Goal: Transaction & Acquisition: Purchase product/service

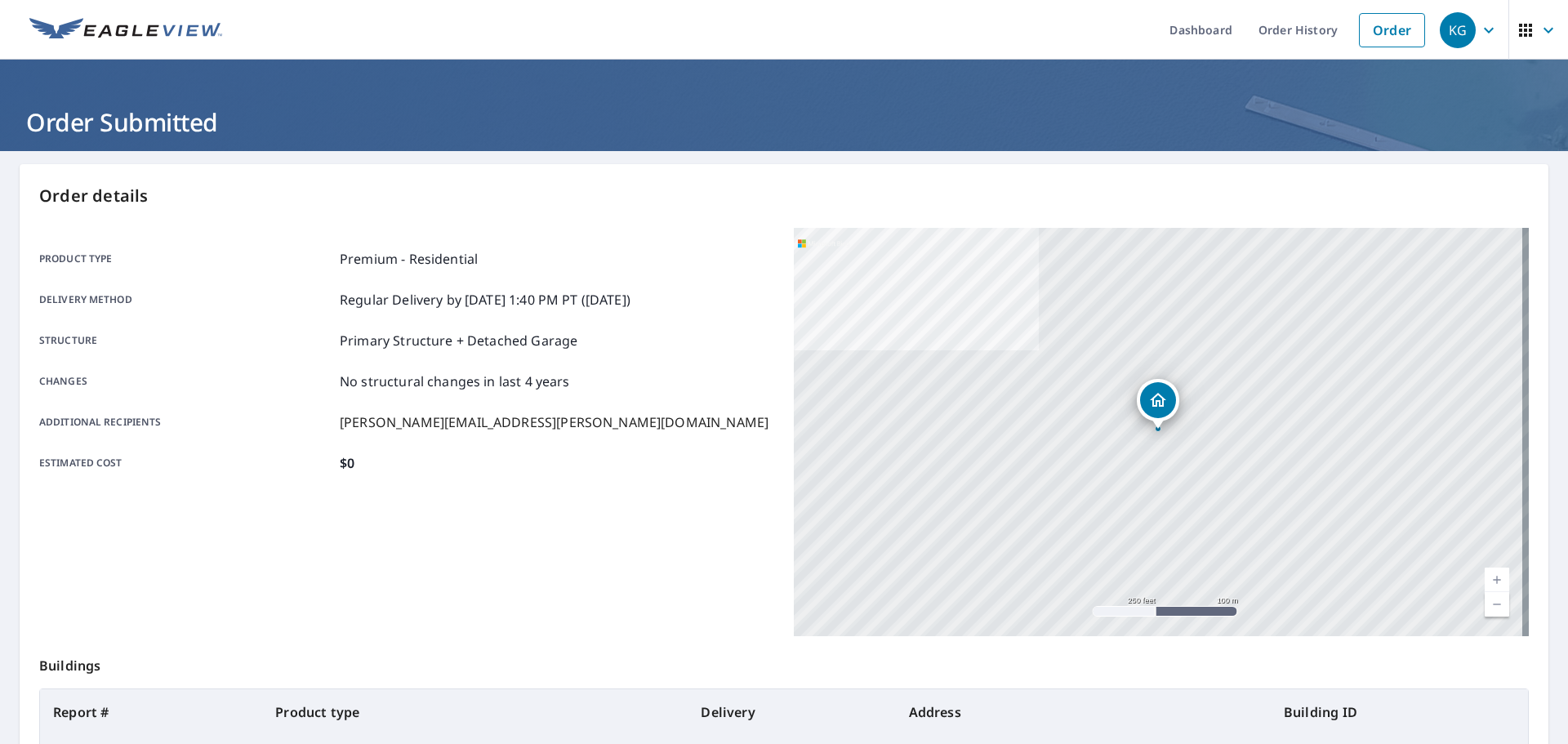
scroll to position [156, 0]
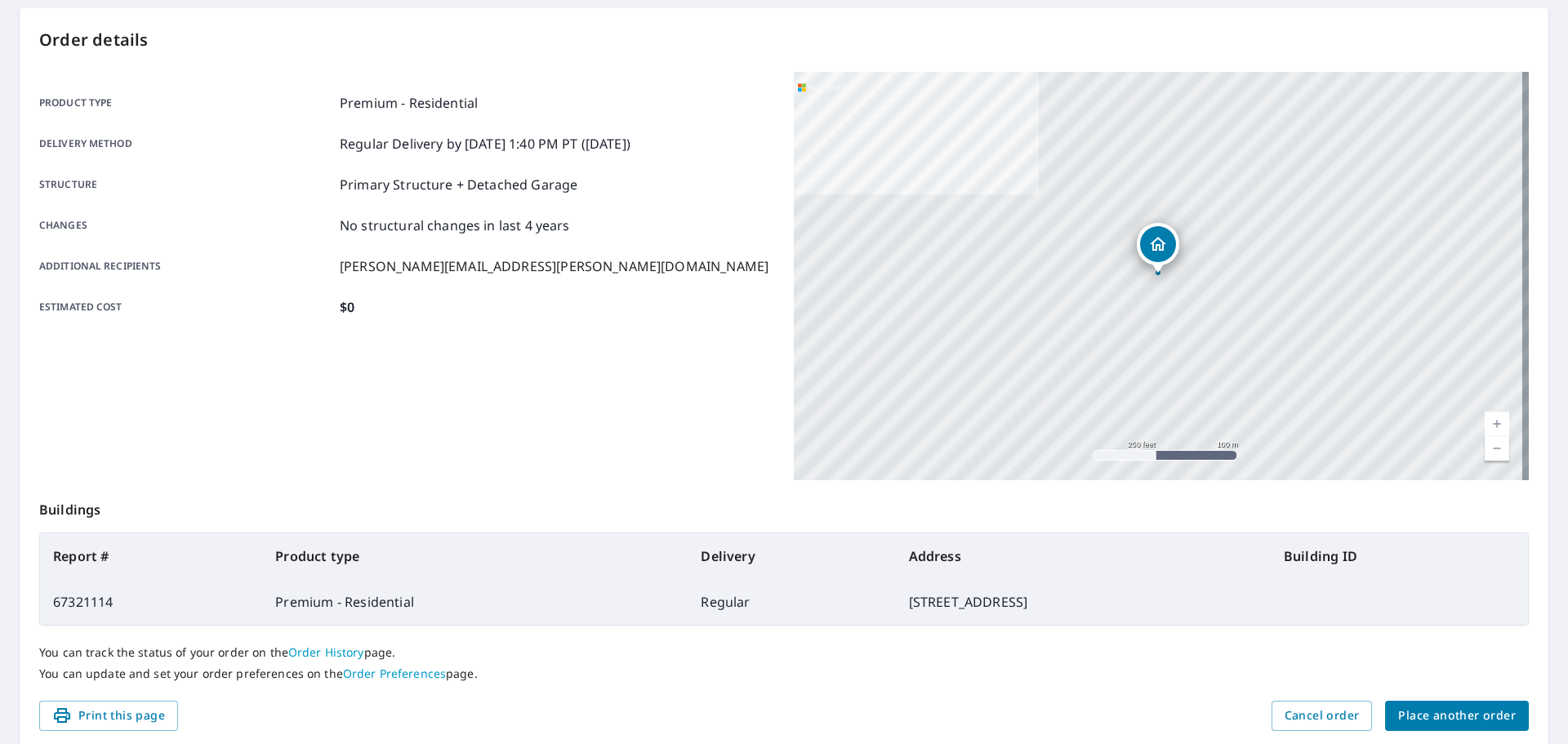
click at [1416, 717] on span "Place another order" at bounding box center [1457, 716] width 118 height 20
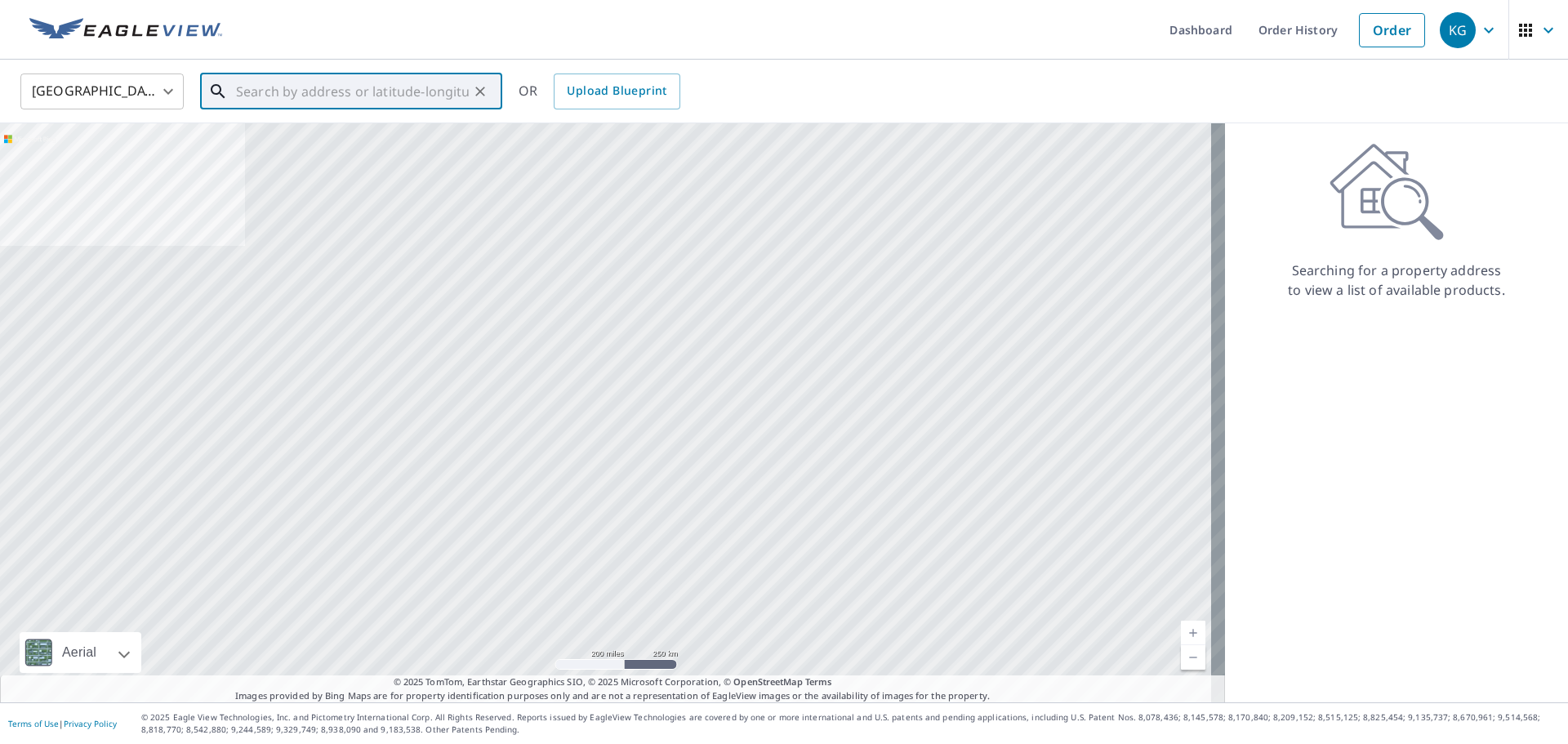
click at [363, 105] on input "text" at bounding box center [352, 91] width 233 height 46
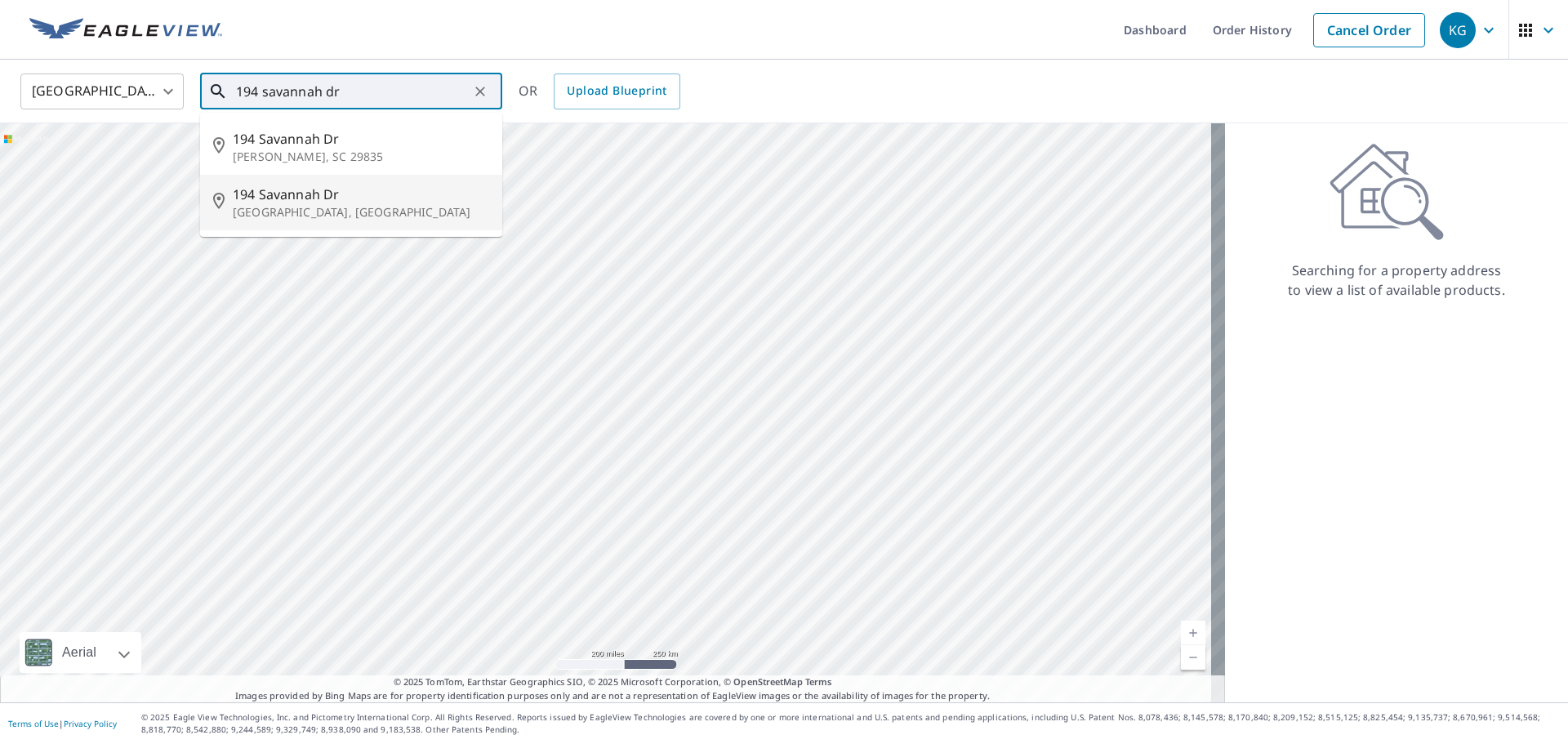
click at [366, 201] on span "194 Savannah Dr" at bounding box center [361, 194] width 257 height 19
type input "[STREET_ADDRESS][PERSON_NAME]"
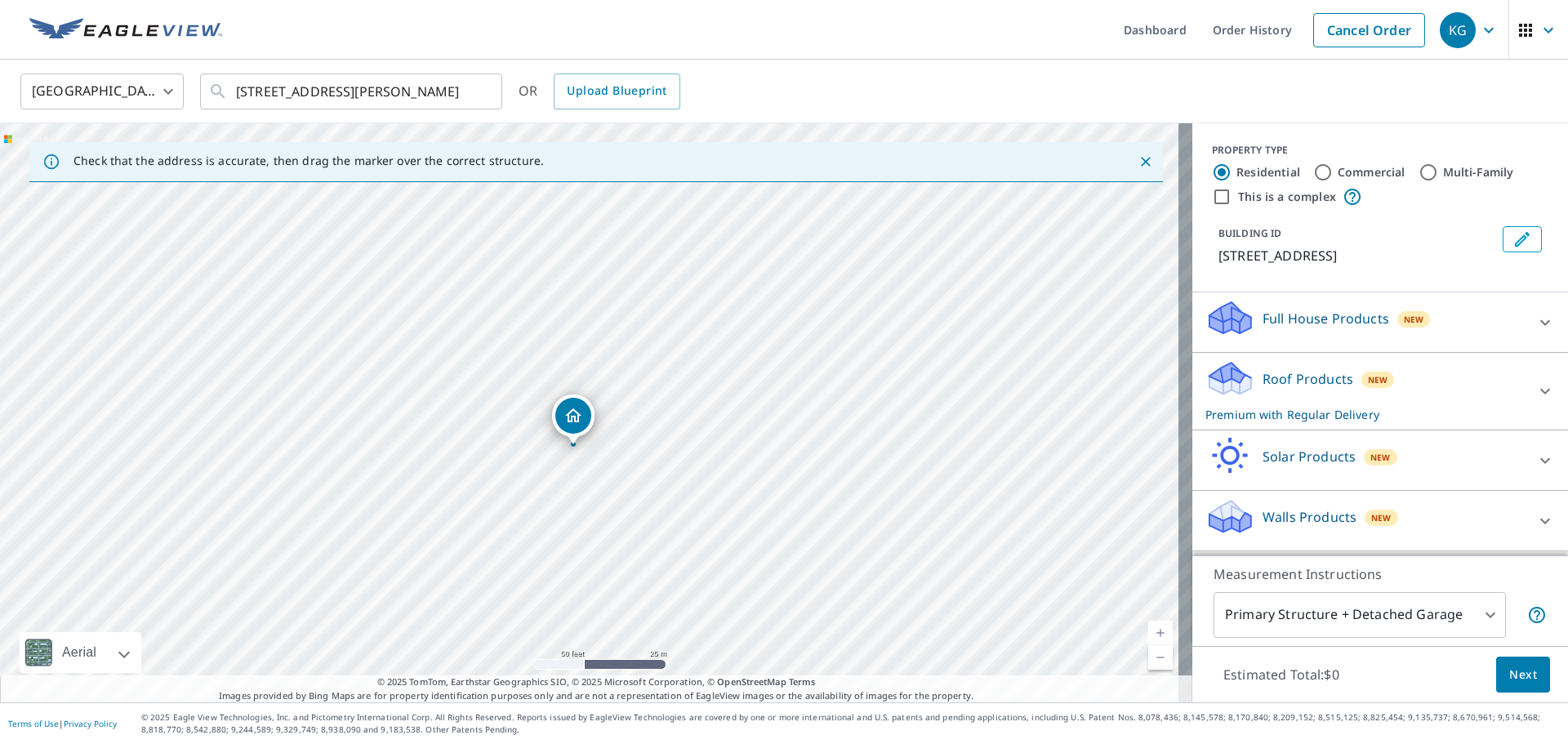
drag, startPoint x: 279, startPoint y: 270, endPoint x: 816, endPoint y: 782, distance: 742.0
click at [816, 743] on html "KG KG Dashboard Order History Cancel Order KG [GEOGRAPHIC_DATA] [GEOGRAPHIC_DAT…" at bounding box center [784, 372] width 1568 height 744
click at [704, 566] on div "[STREET_ADDRESS][PERSON_NAME]" at bounding box center [596, 413] width 1193 height 579
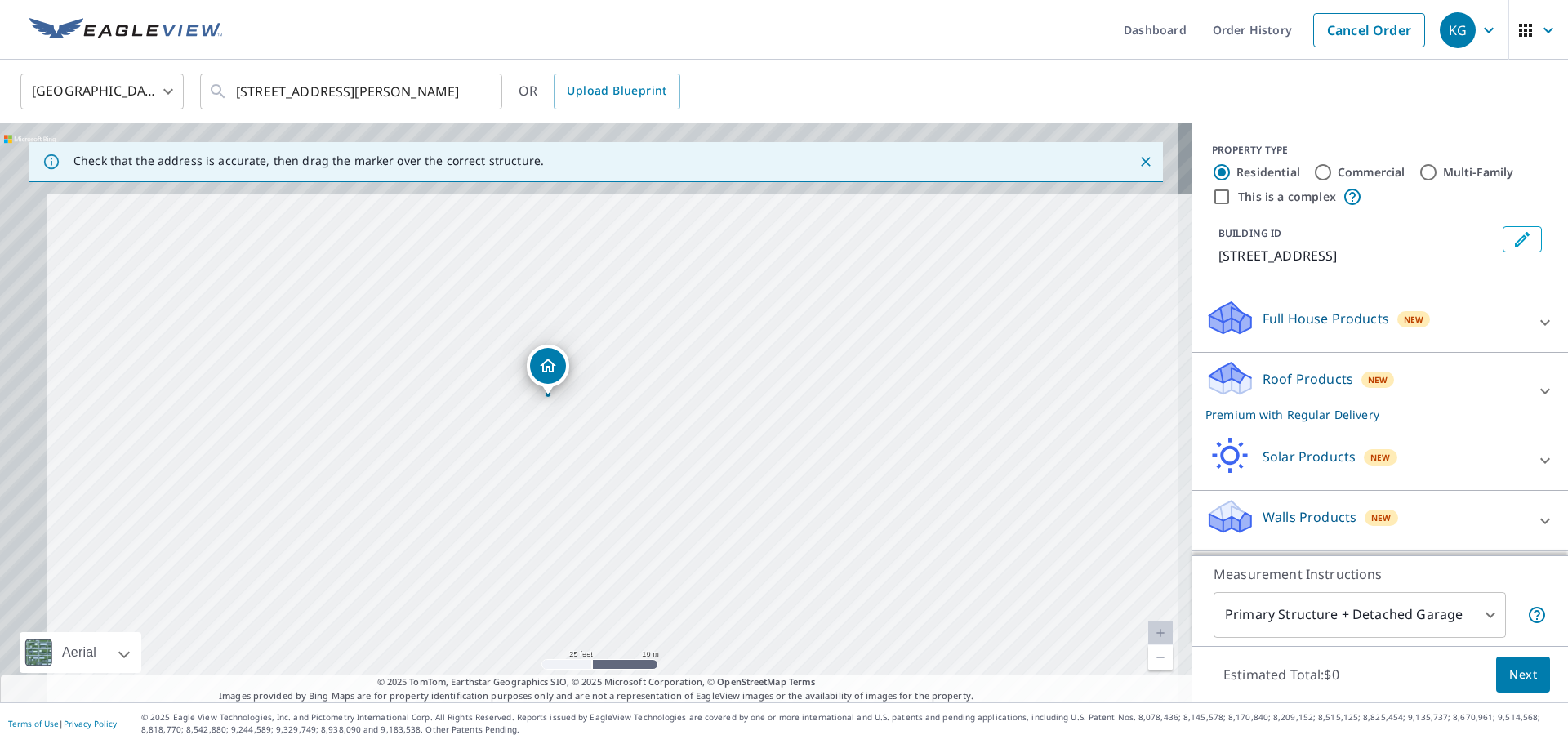
drag, startPoint x: 658, startPoint y: 372, endPoint x: 771, endPoint y: 548, distance: 209.2
click at [771, 548] on div "[STREET_ADDRESS][PERSON_NAME]" at bounding box center [596, 413] width 1193 height 579
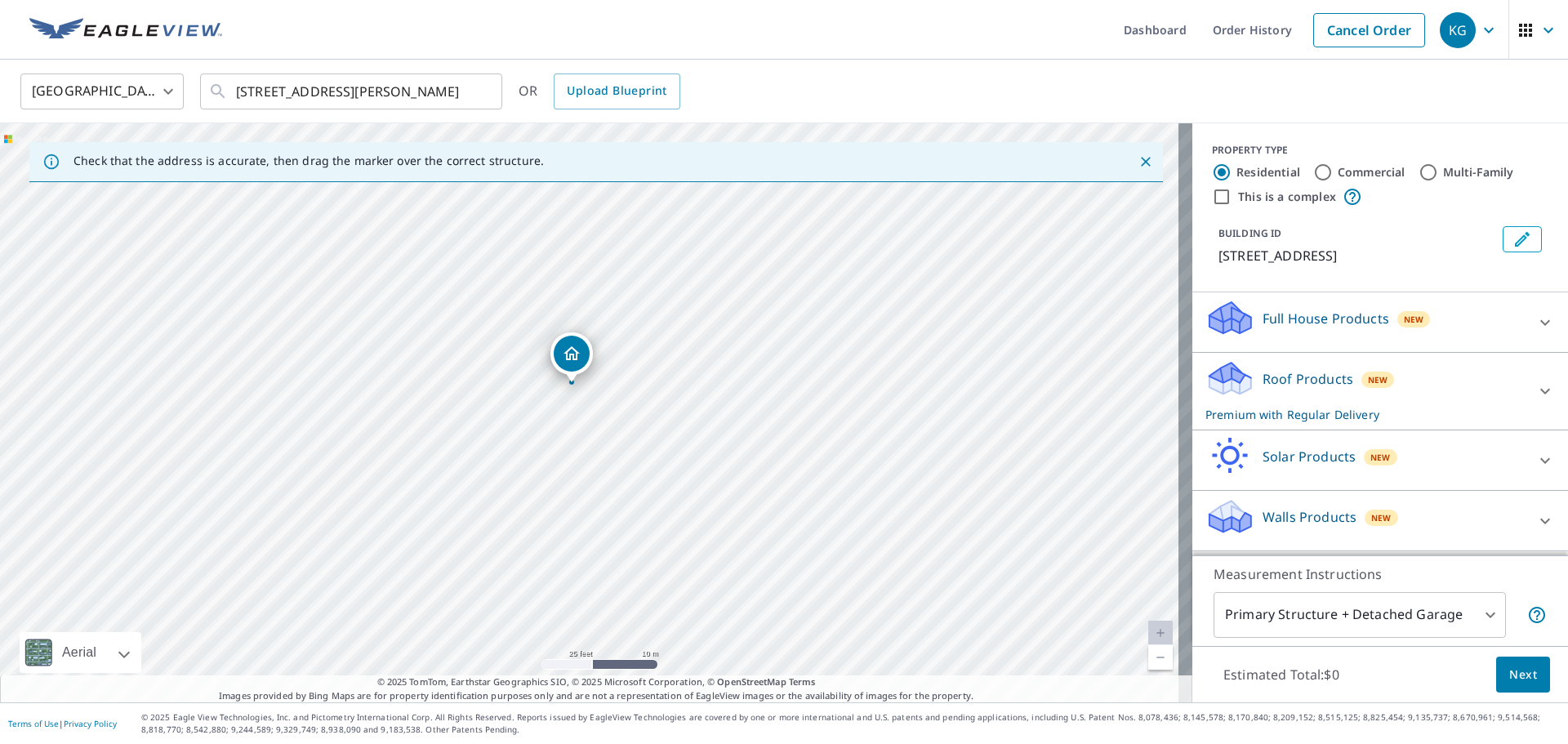
drag, startPoint x: 552, startPoint y: 369, endPoint x: 575, endPoint y: 357, distance: 25.9
click at [1496, 667] on button "Next" at bounding box center [1523, 675] width 54 height 37
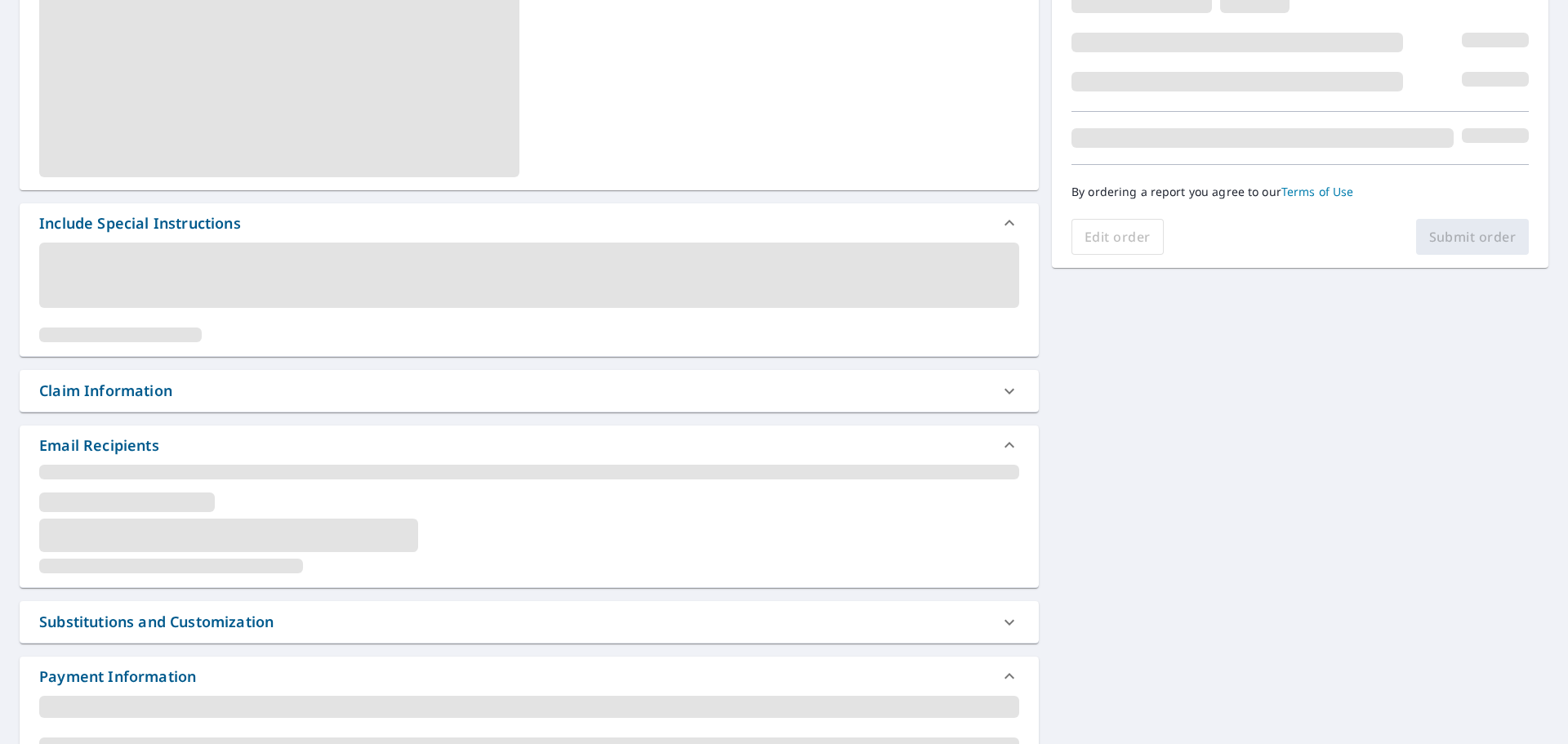
scroll to position [277, 0]
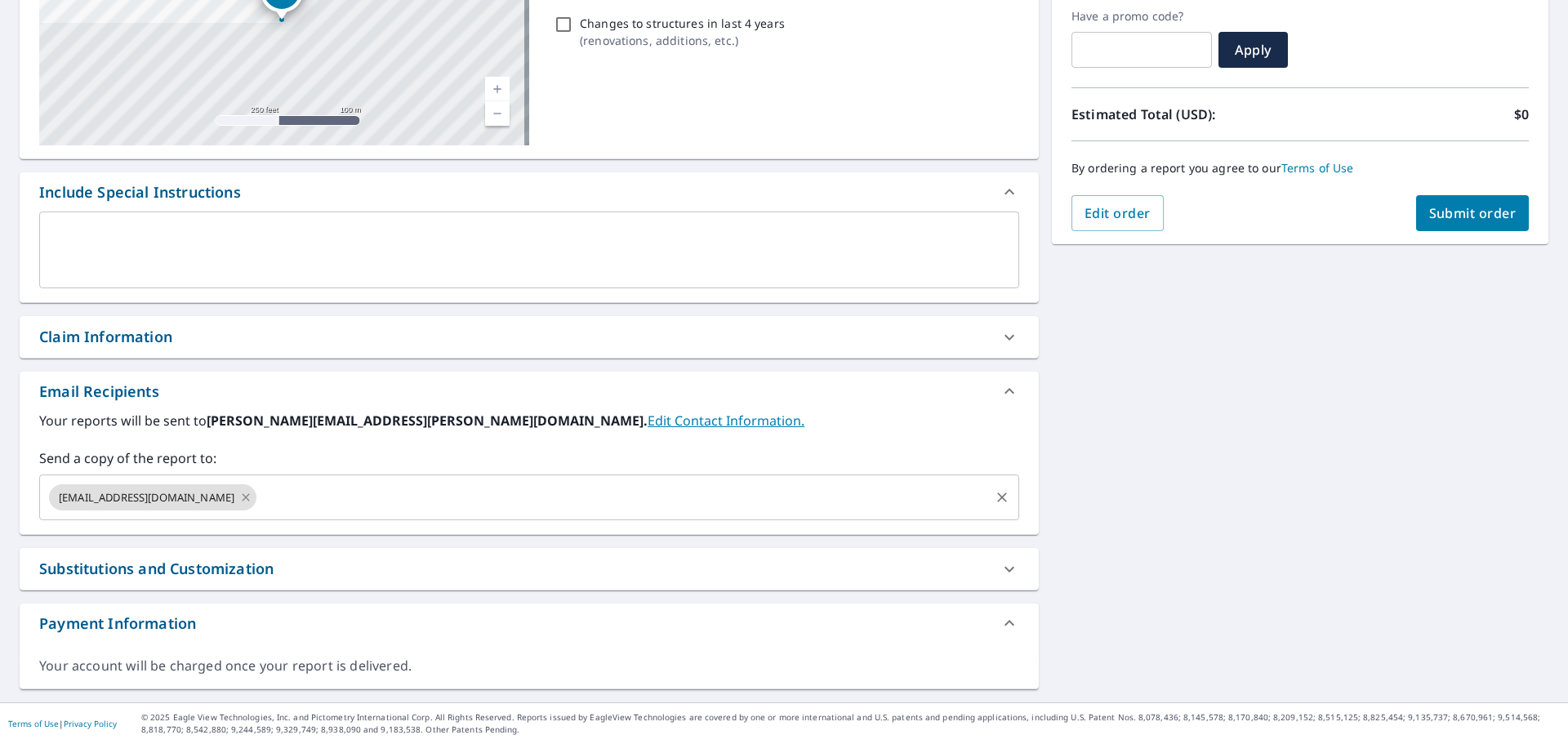
click at [242, 497] on icon at bounding box center [246, 497] width 8 height 8
drag, startPoint x: 210, startPoint y: 500, endPoint x: 219, endPoint y: 492, distance: 12.0
click at [210, 500] on input "text" at bounding box center [517, 497] width 941 height 31
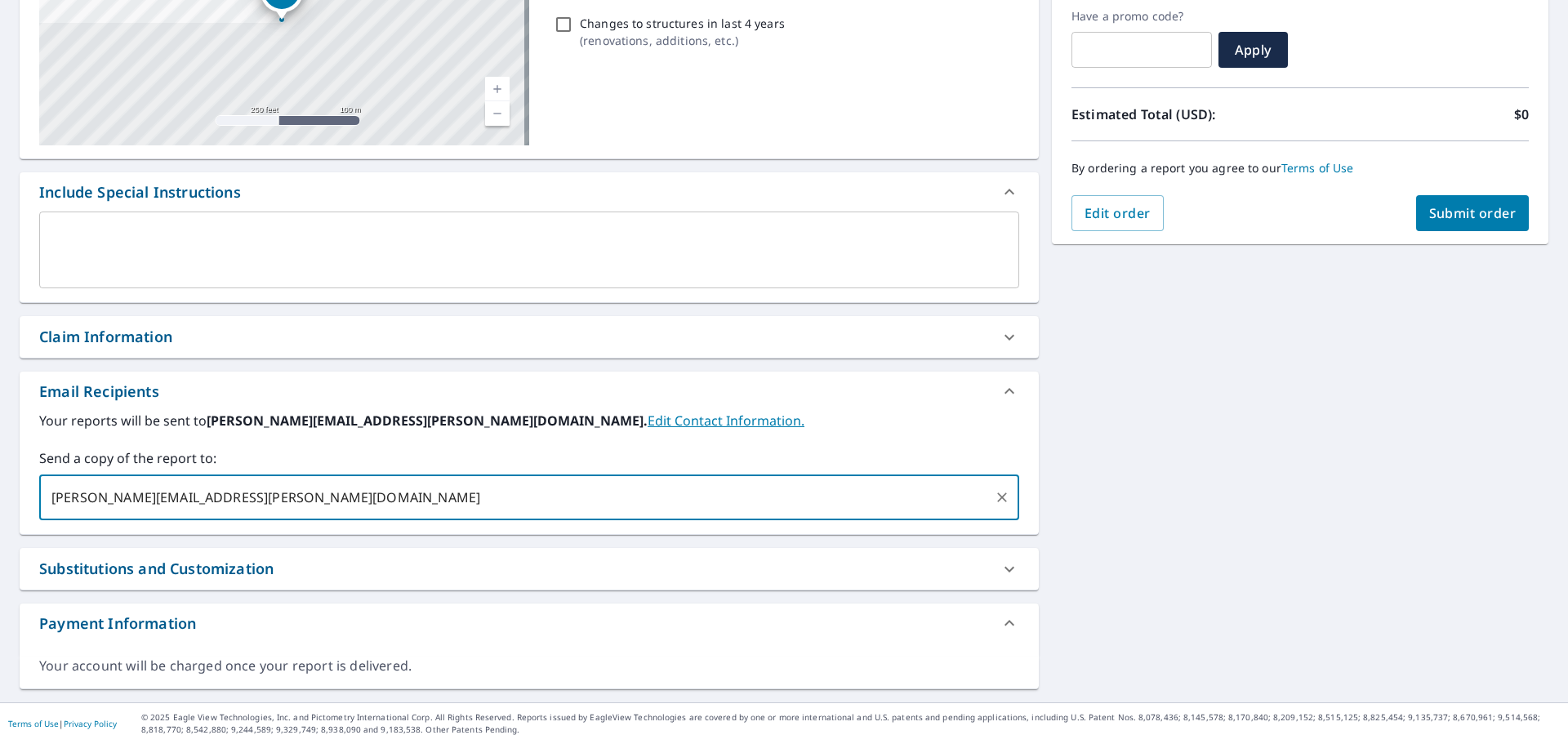
type input "[PERSON_NAME][EMAIL_ADDRESS][PERSON_NAME][DOMAIN_NAME]"
click at [1474, 230] on button "Submit order" at bounding box center [1474, 213] width 114 height 36
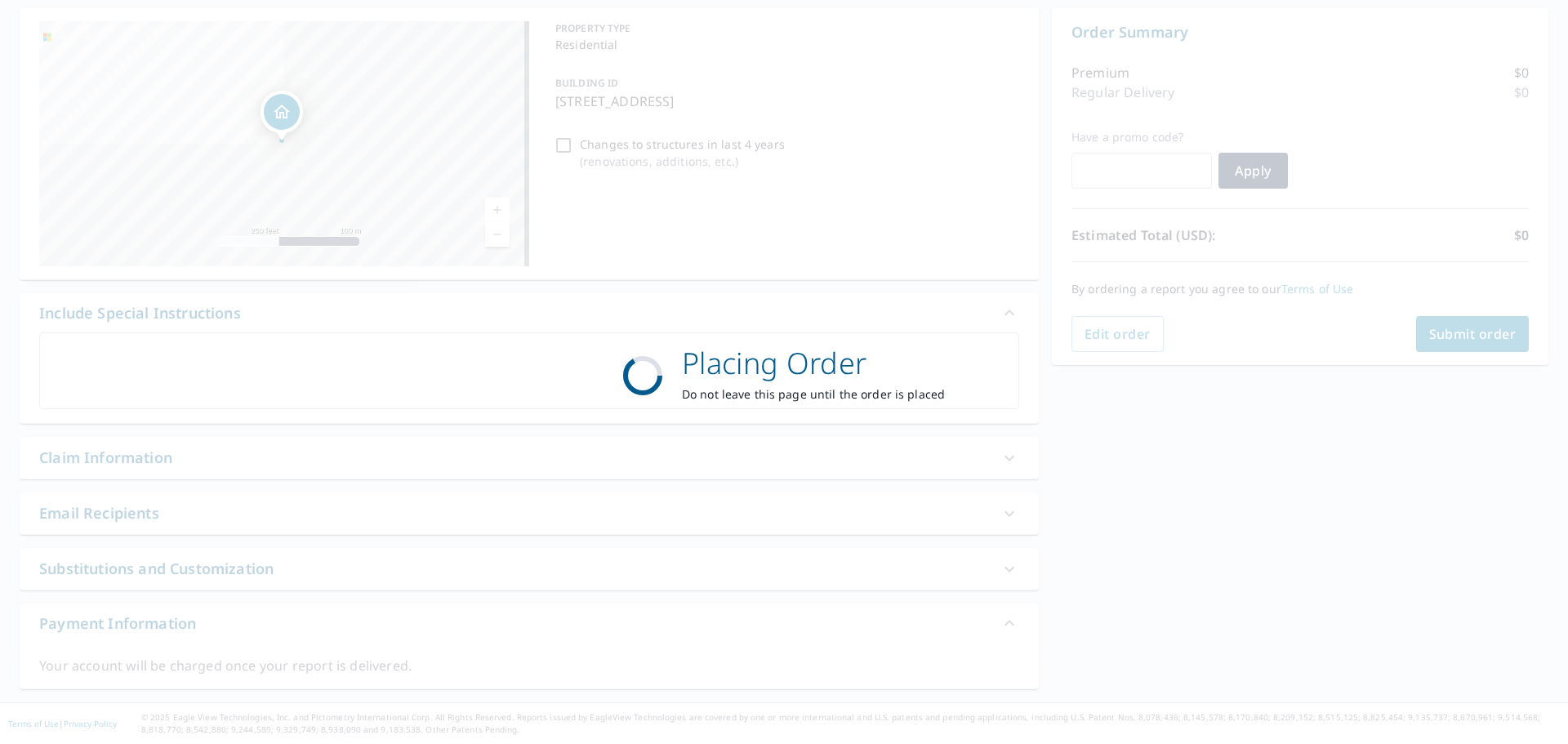
scroll to position [156, 0]
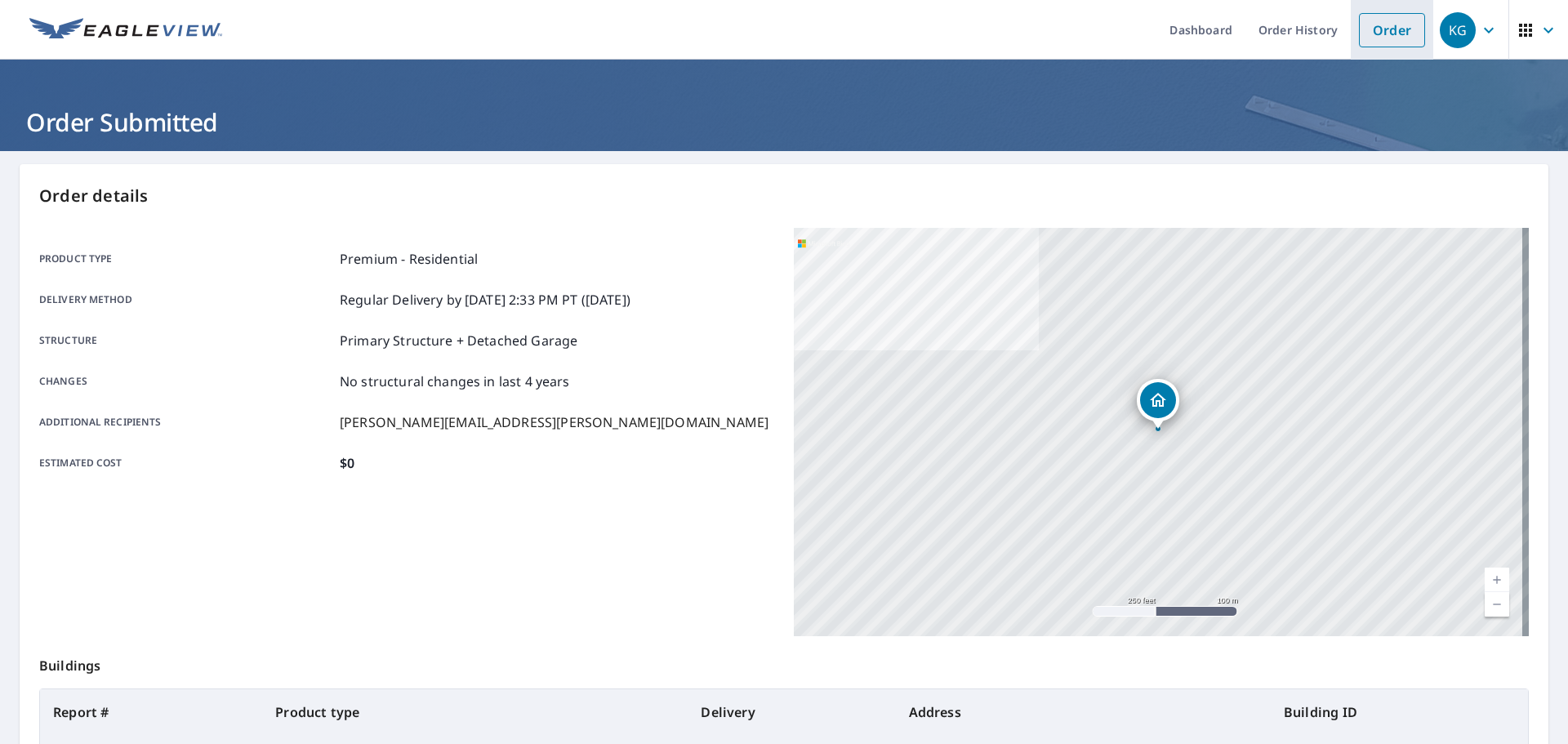
click at [1359, 37] on link "Order" at bounding box center [1392, 30] width 66 height 34
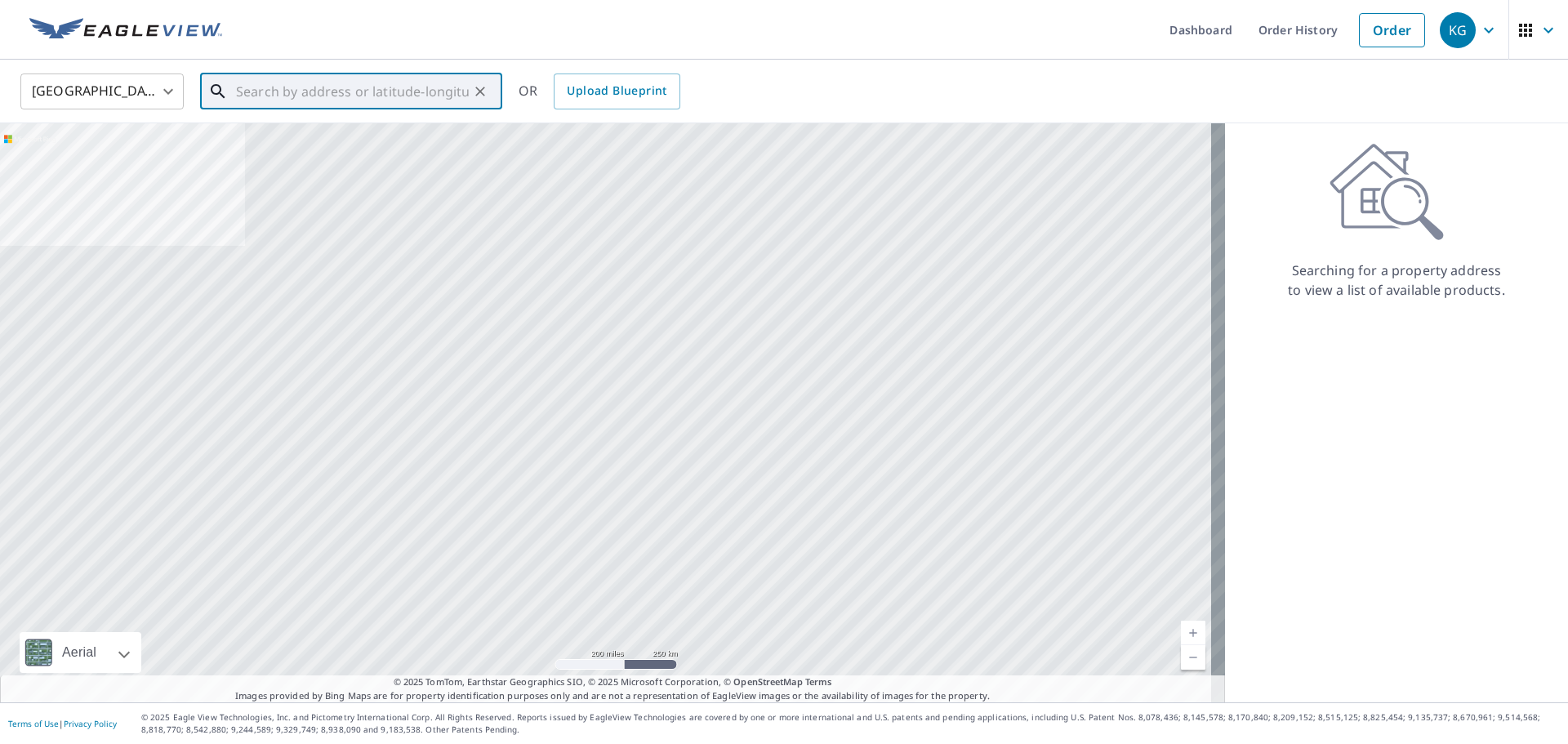
click at [435, 76] on input "text" at bounding box center [352, 91] width 233 height 46
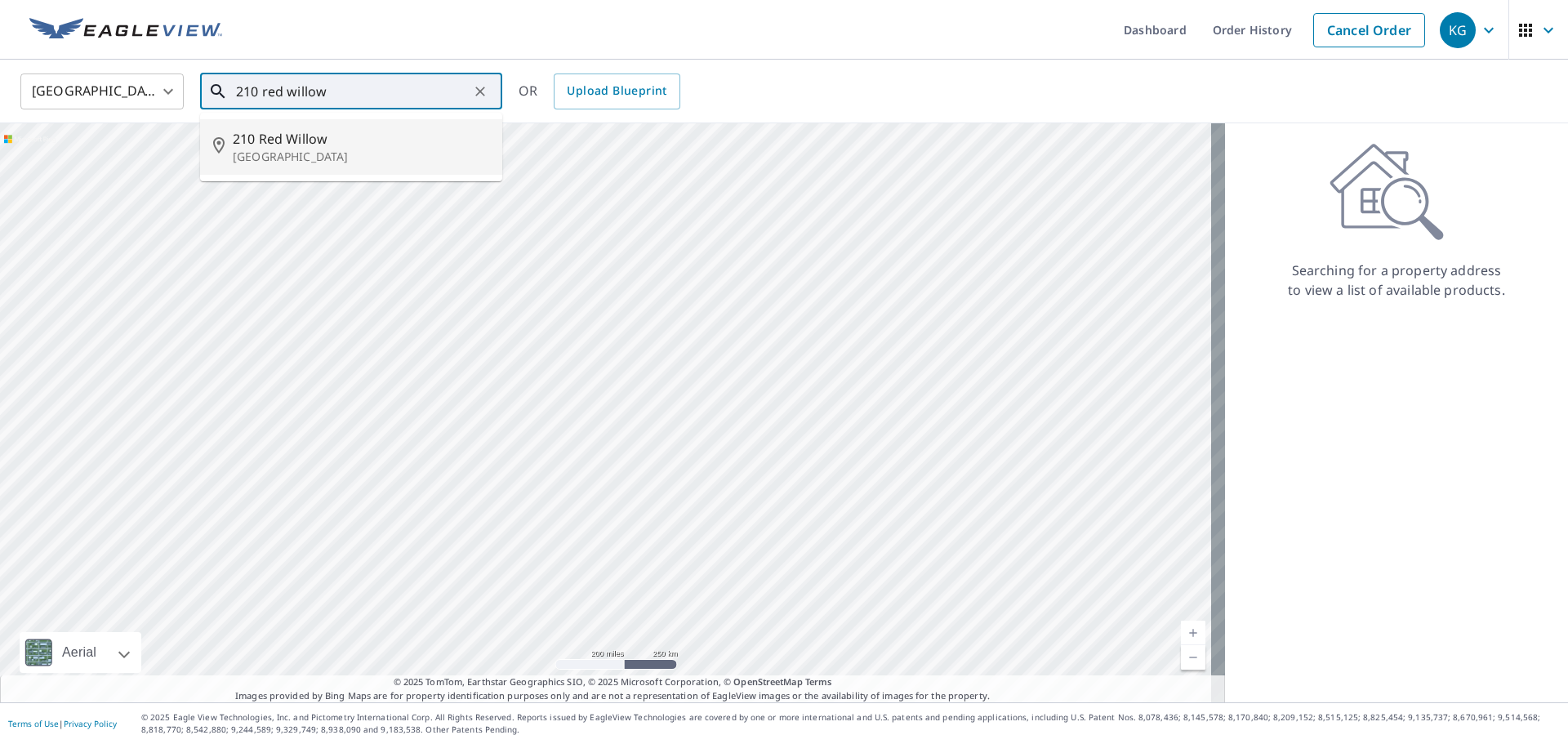
click at [316, 155] on p "[GEOGRAPHIC_DATA]" at bounding box center [361, 157] width 257 height 17
type input "[STREET_ADDRESS]"
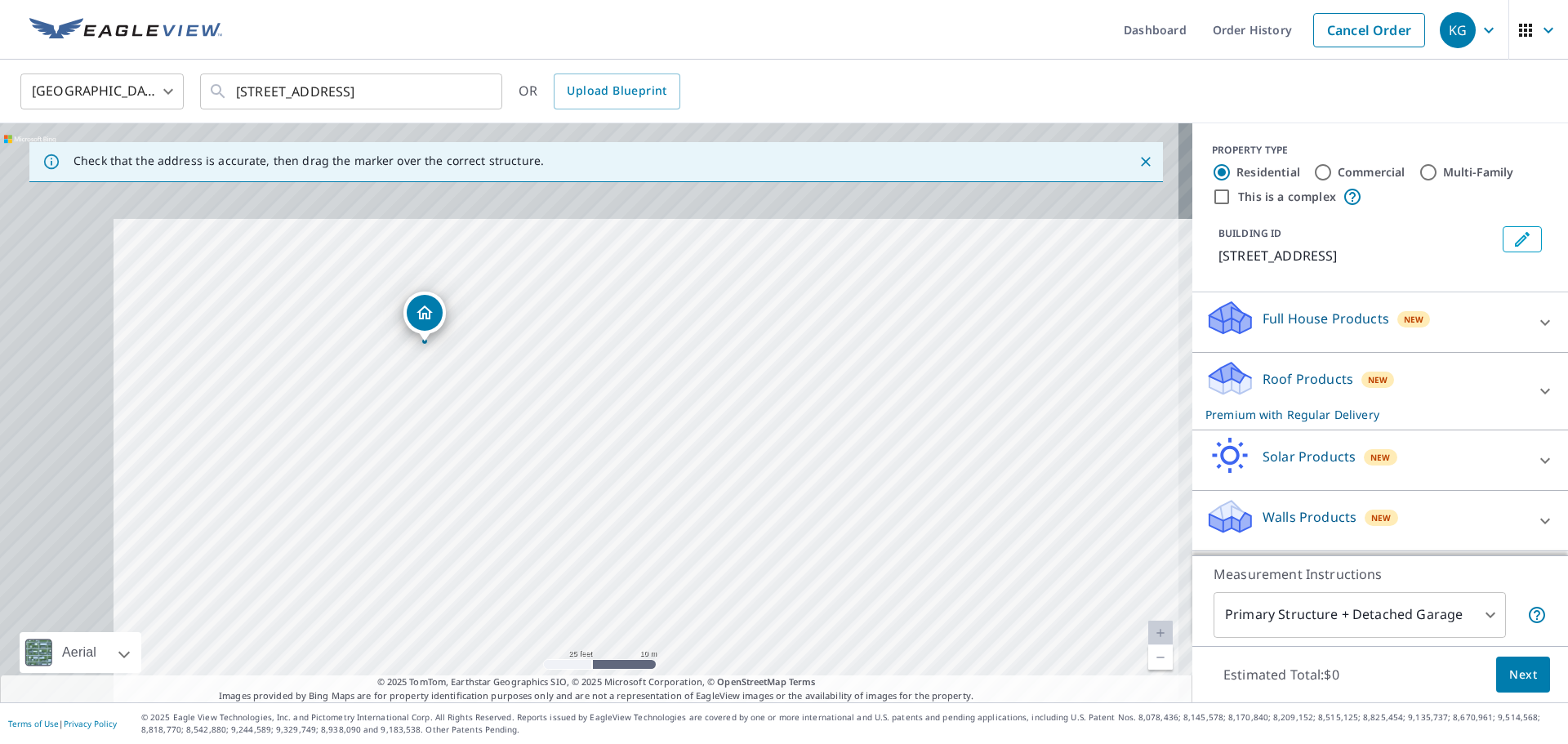
drag, startPoint x: 472, startPoint y: 321, endPoint x: 696, endPoint y: 538, distance: 311.9
click at [713, 559] on div "[STREET_ADDRESS]" at bounding box center [596, 413] width 1193 height 579
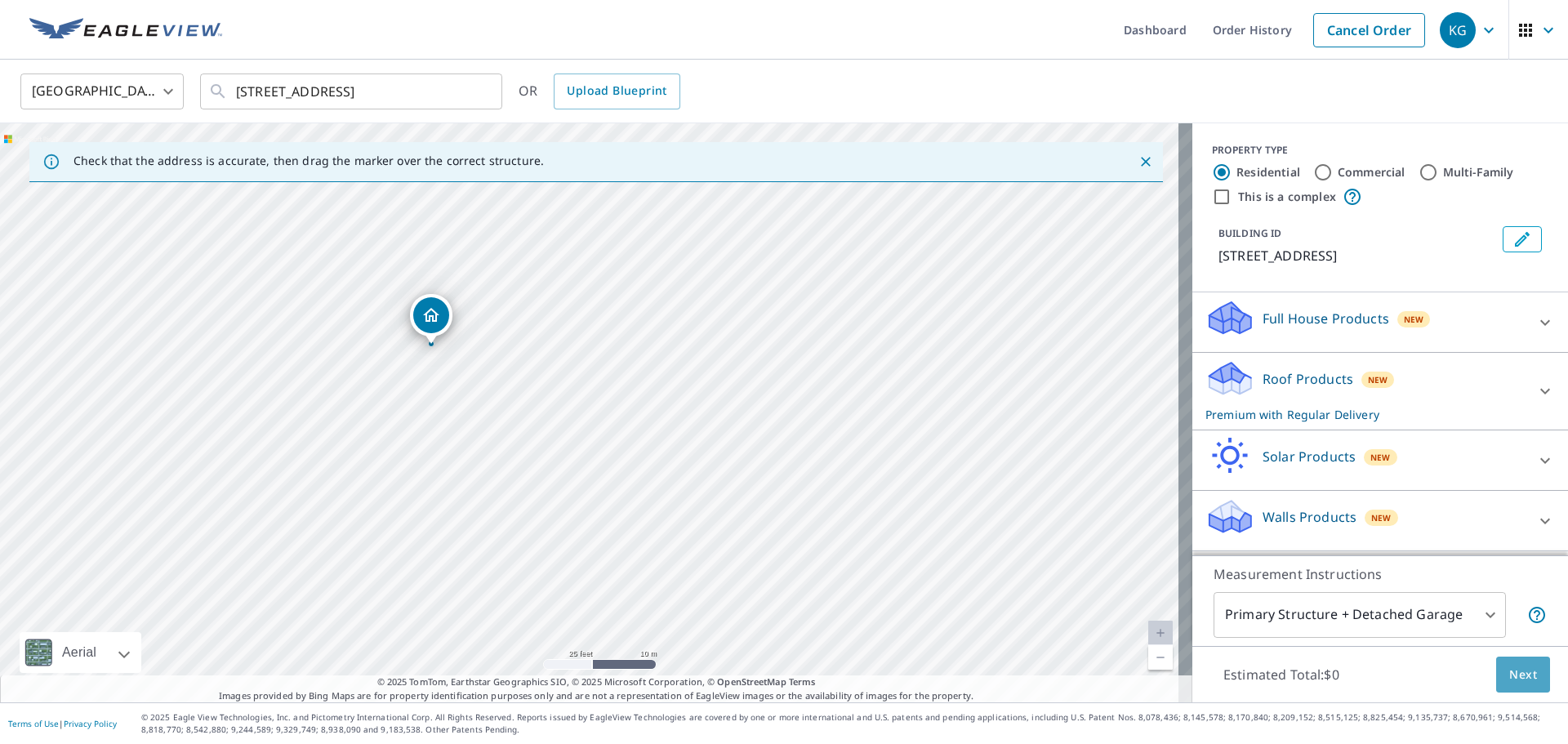
click at [1528, 677] on button "Next" at bounding box center [1523, 675] width 54 height 37
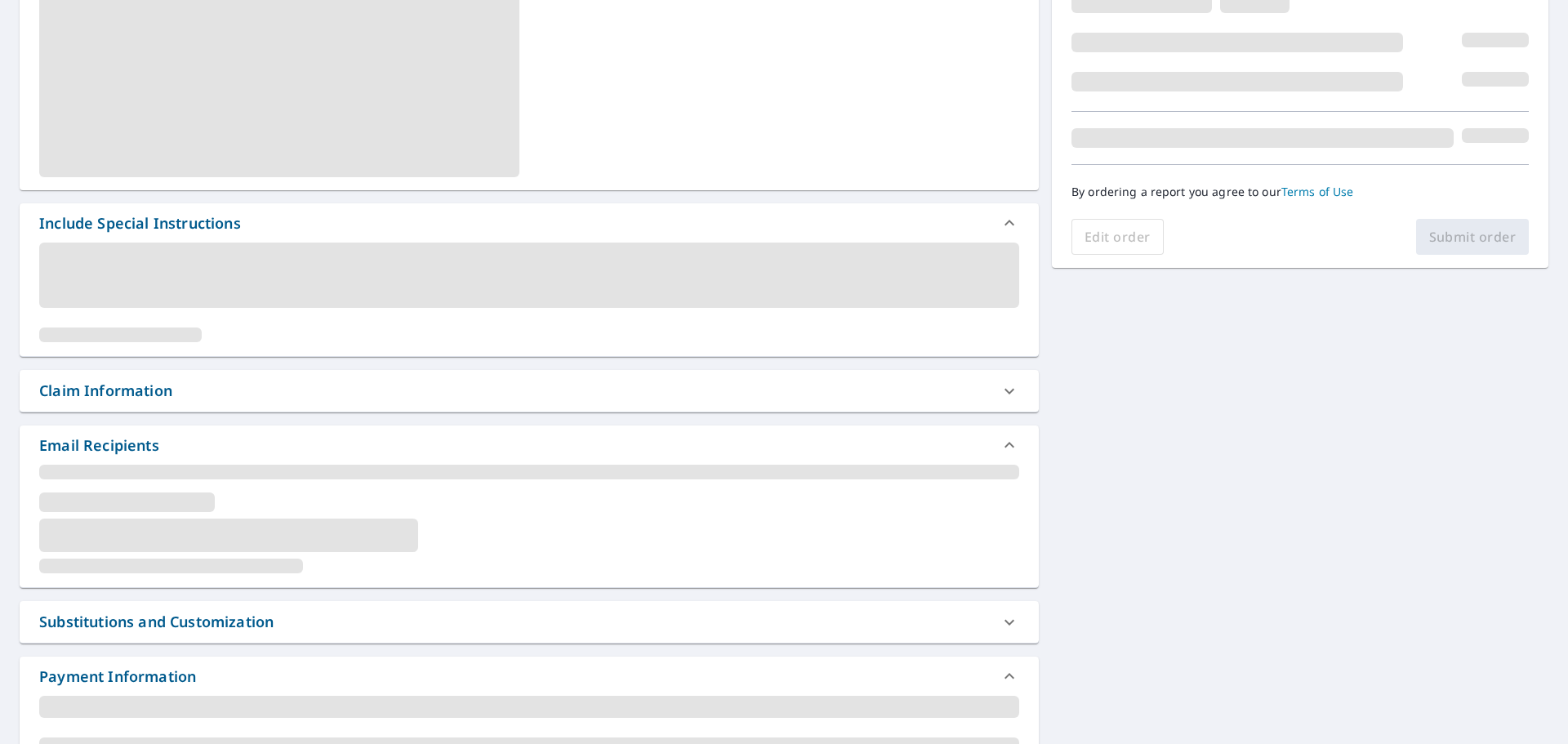
scroll to position [277, 0]
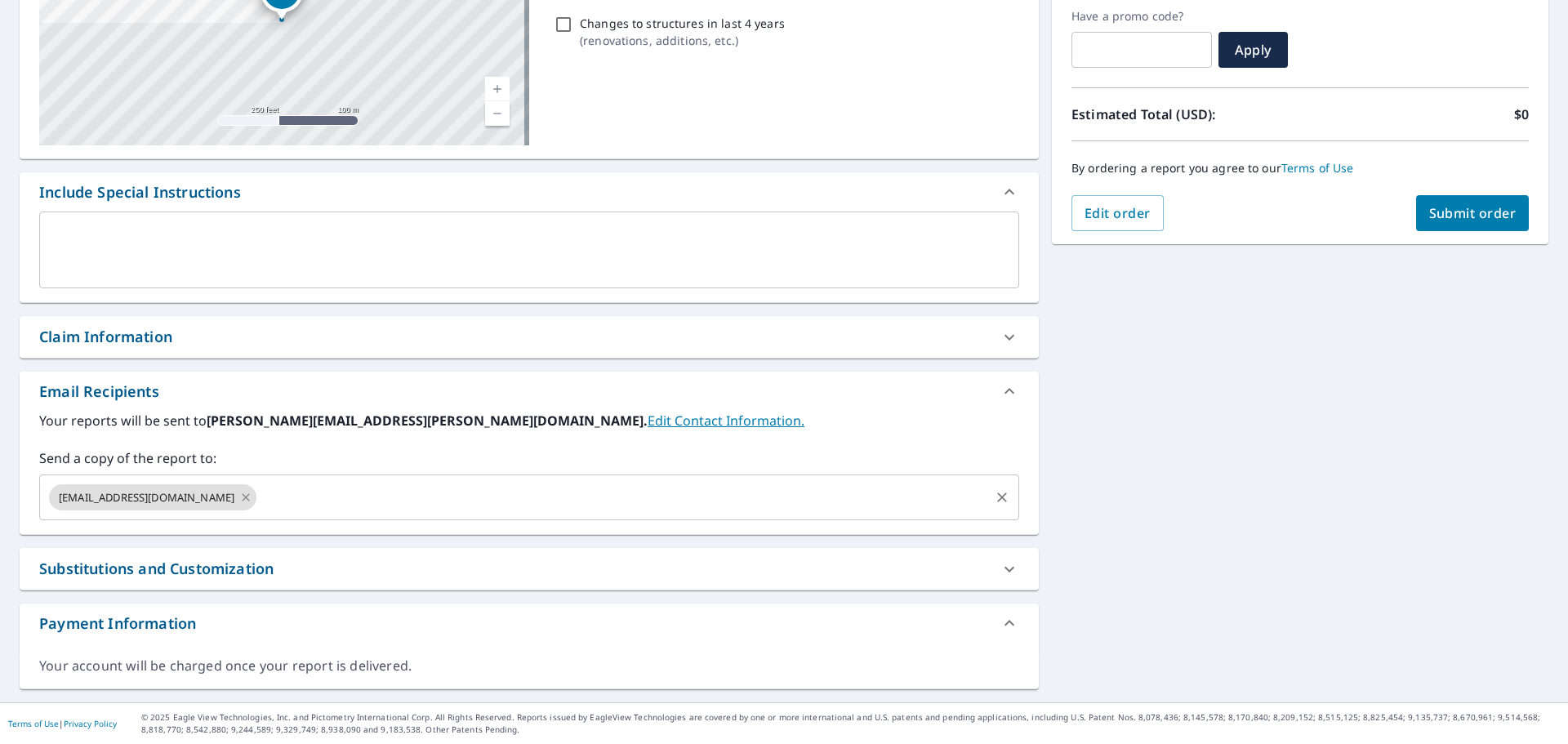
click at [239, 503] on icon at bounding box center [246, 497] width 13 height 18
click at [208, 502] on input "text" at bounding box center [517, 497] width 941 height 31
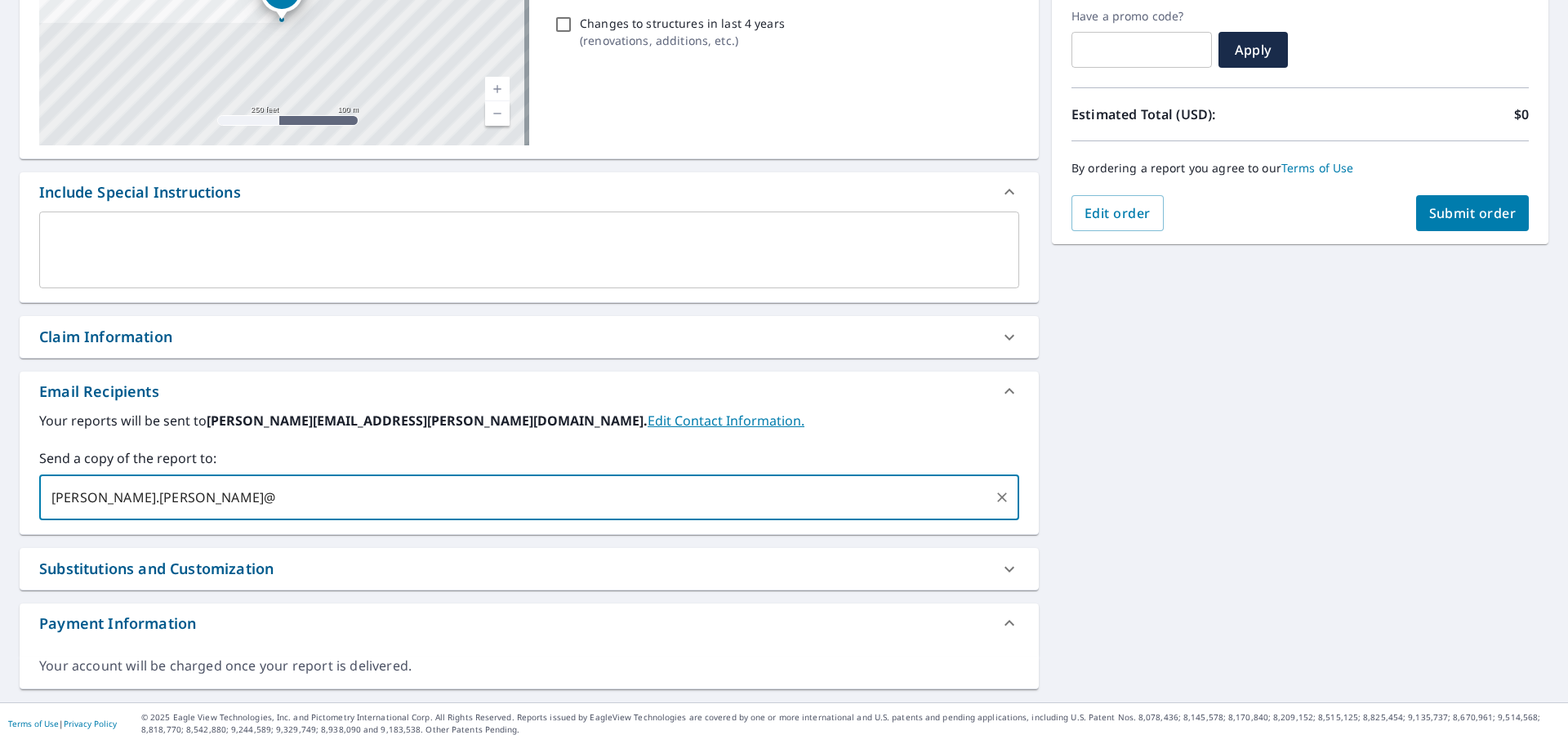
type input "[PERSON_NAME].[PERSON_NAME]@"
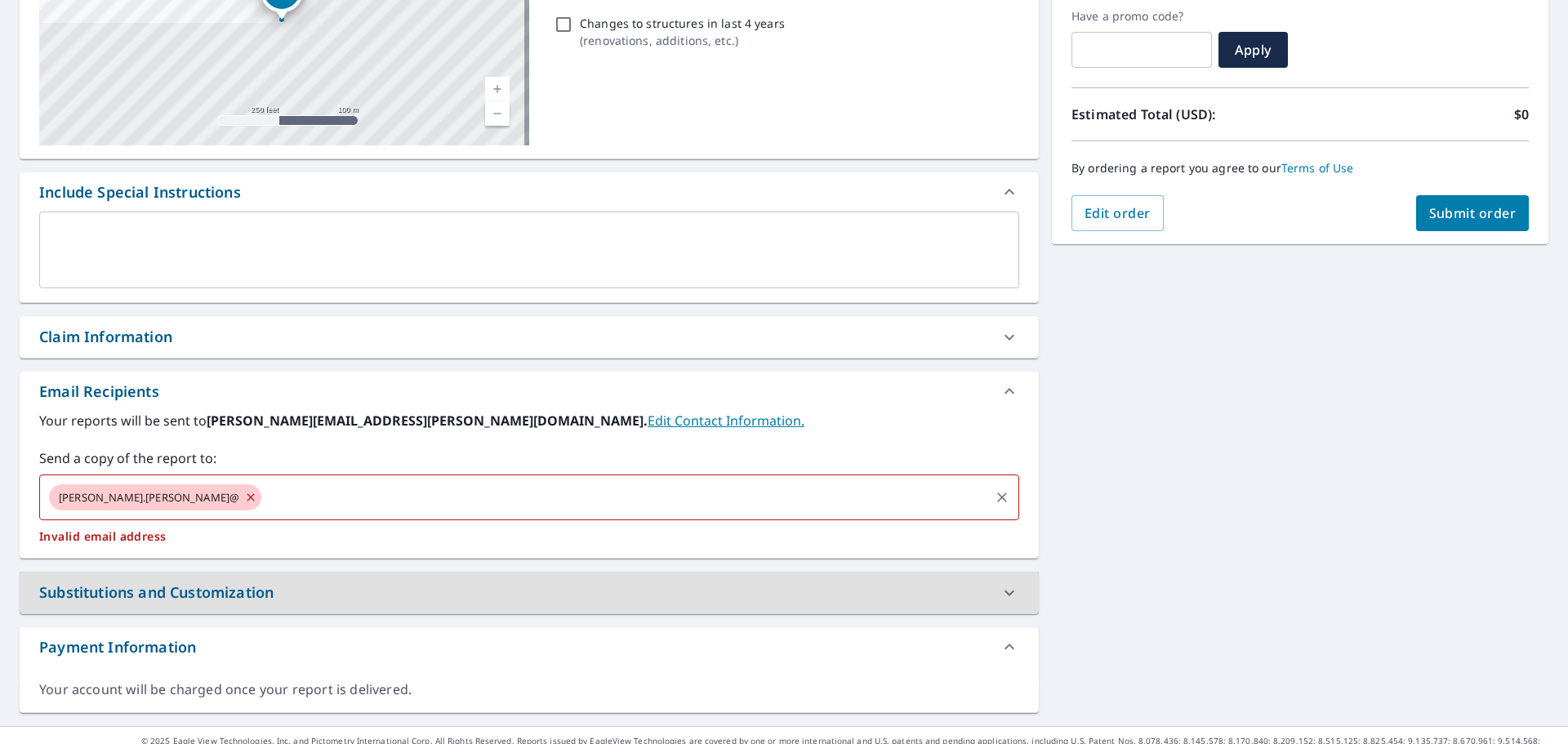
click at [244, 502] on icon at bounding box center [251, 497] width 13 height 18
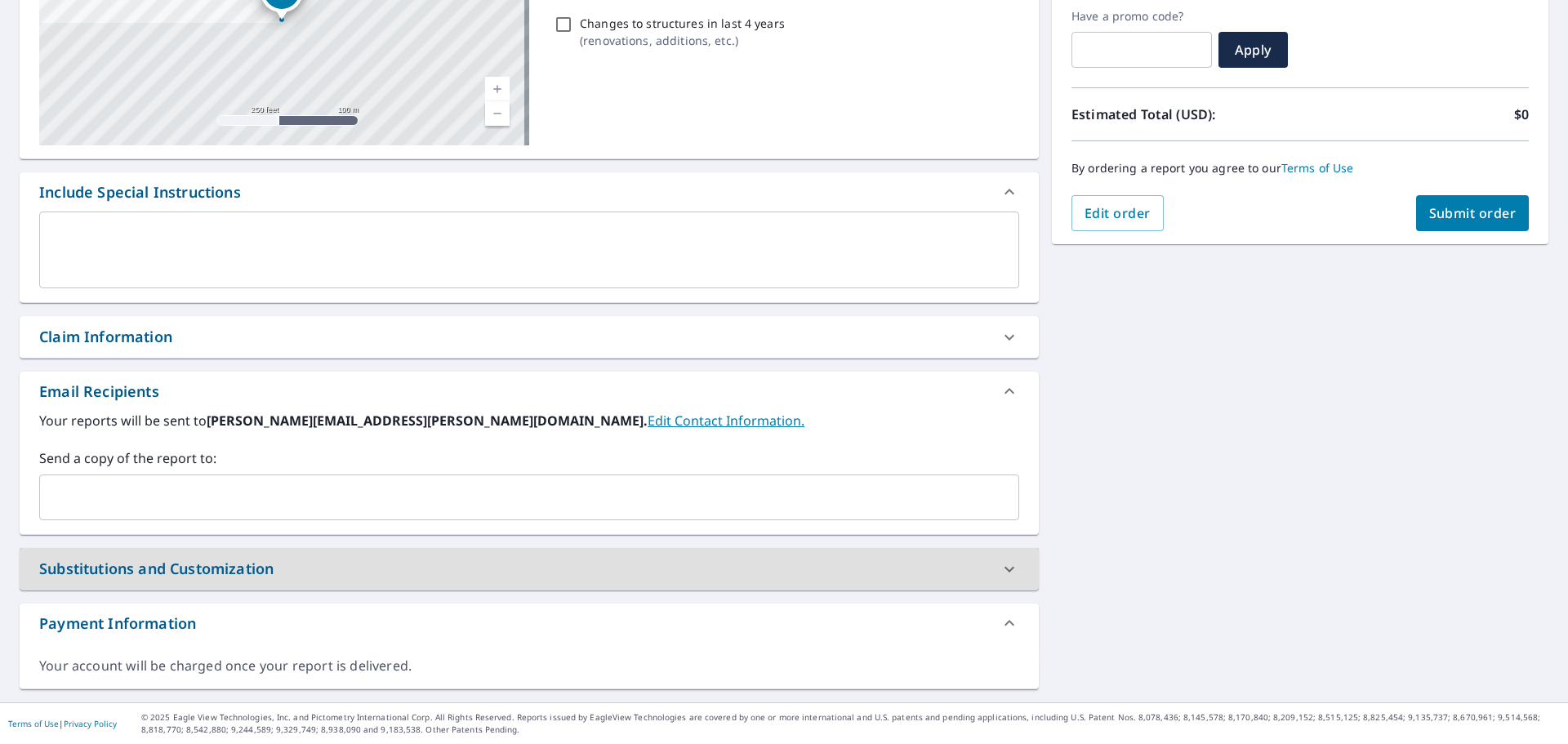
click at [150, 502] on input "text" at bounding box center [517, 497] width 941 height 31
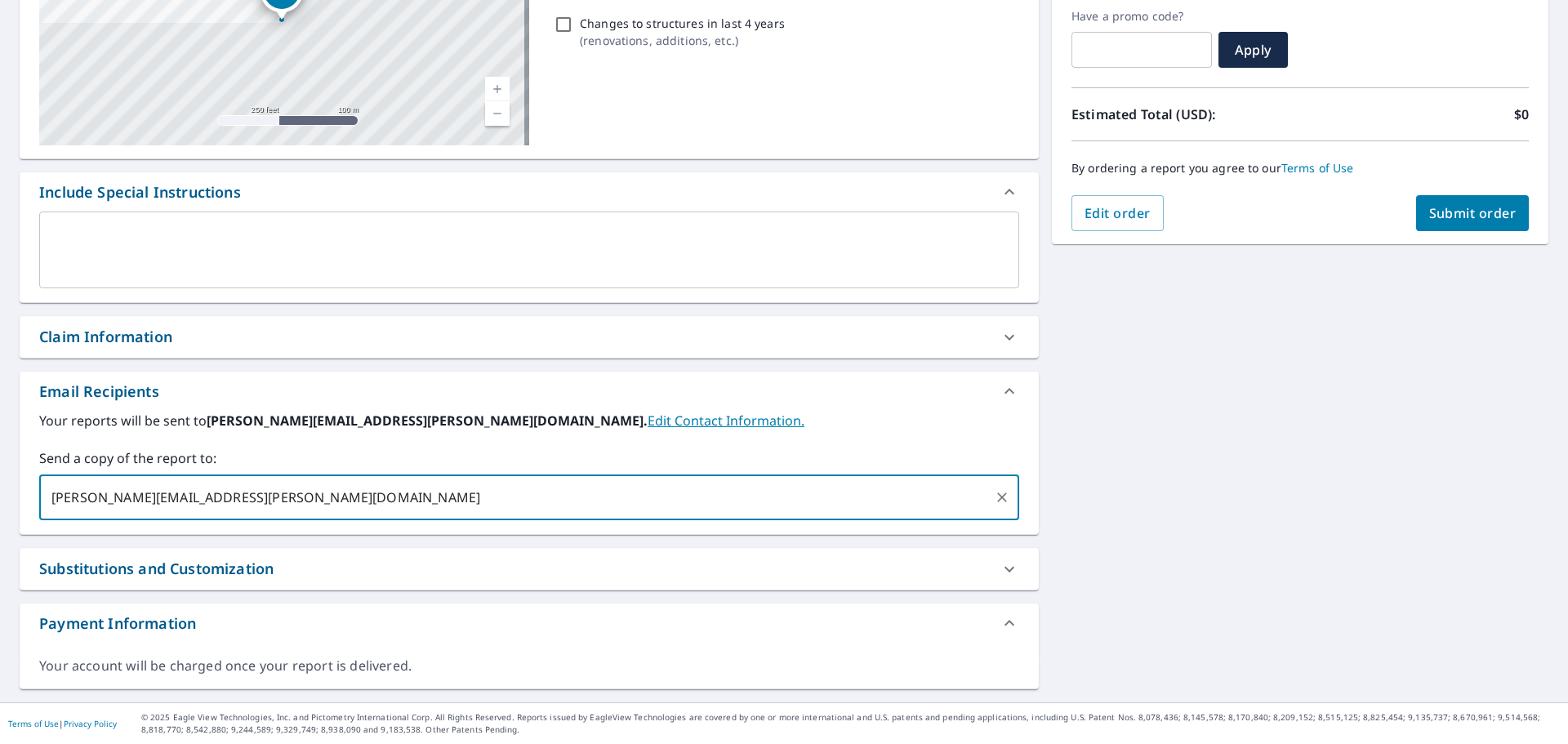
type input "[PERSON_NAME][EMAIL_ADDRESS][PERSON_NAME][DOMAIN_NAME]"
click at [1467, 214] on span "Submit order" at bounding box center [1473, 213] width 88 height 18
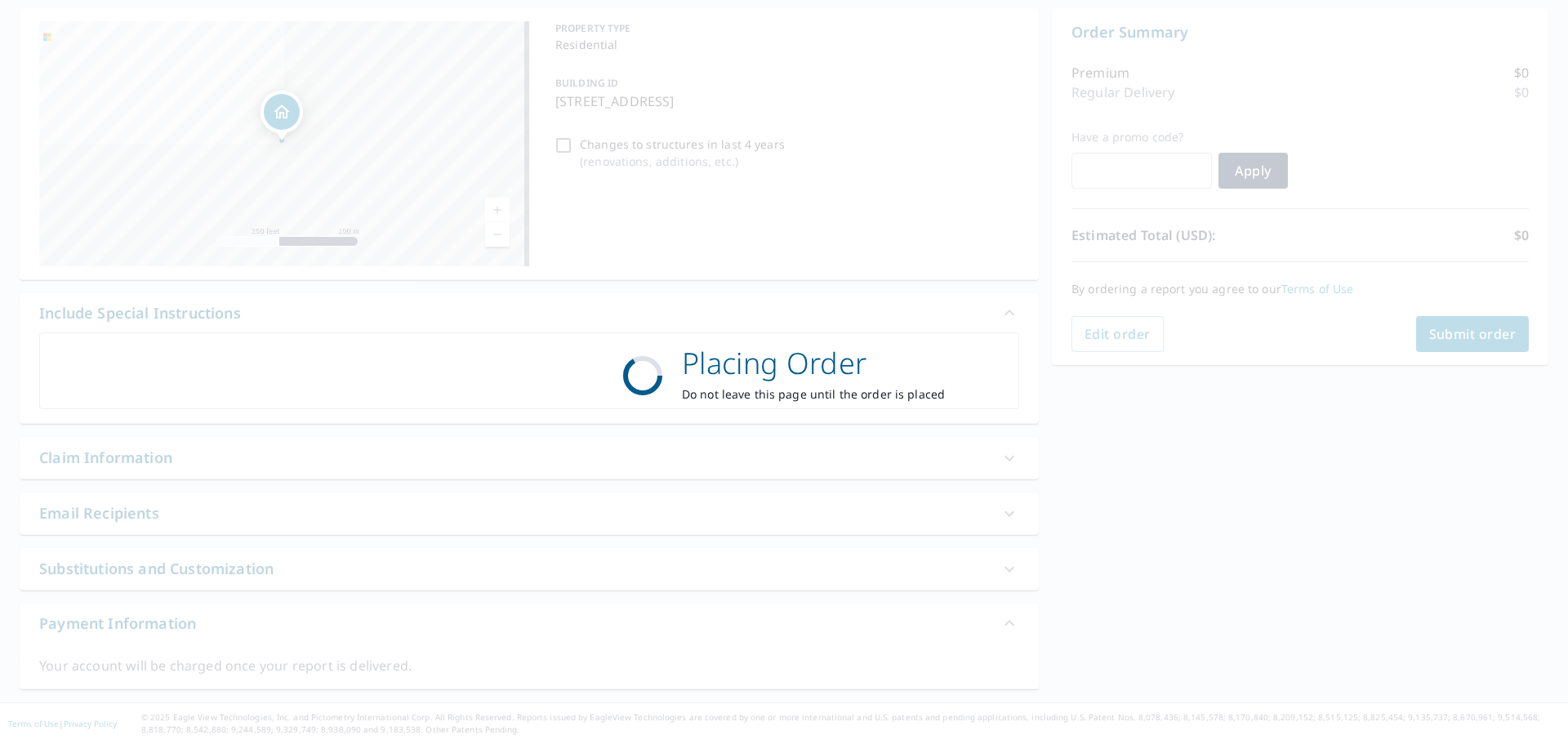
scroll to position [156, 0]
